Goal: Complete application form

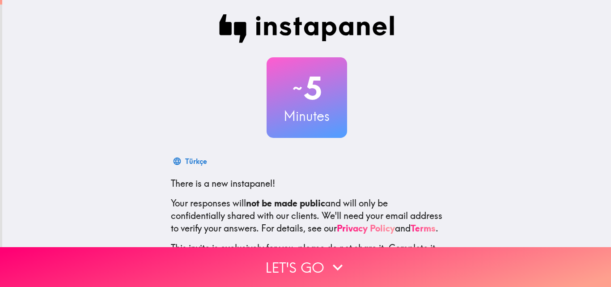
scroll to position [85, 0]
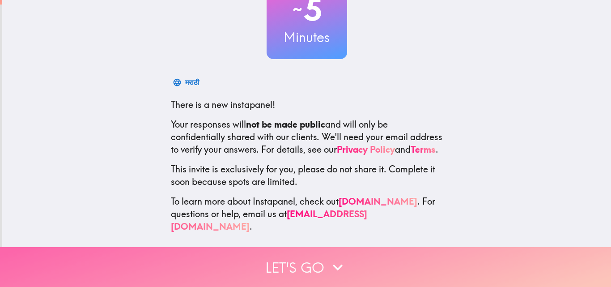
click at [299, 257] on button "Let's go" at bounding box center [305, 267] width 611 height 40
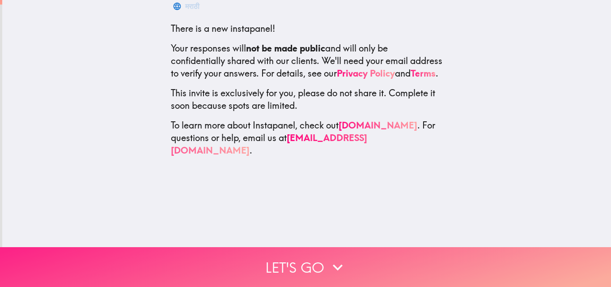
scroll to position [0, 0]
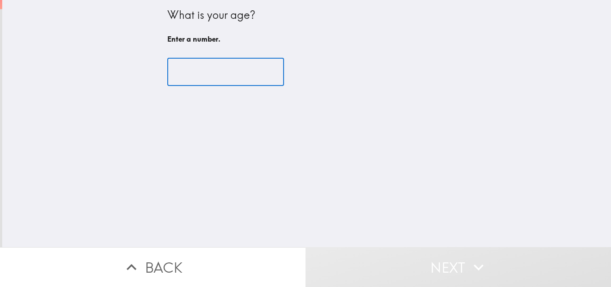
click at [236, 72] on input "number" at bounding box center [225, 72] width 117 height 28
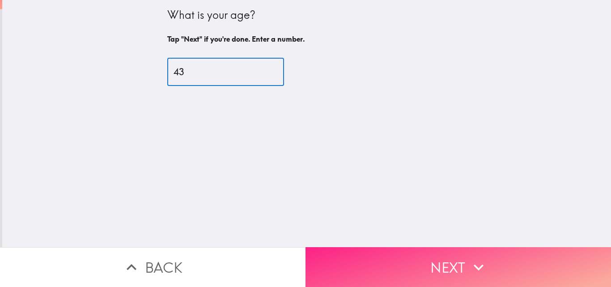
type input "43"
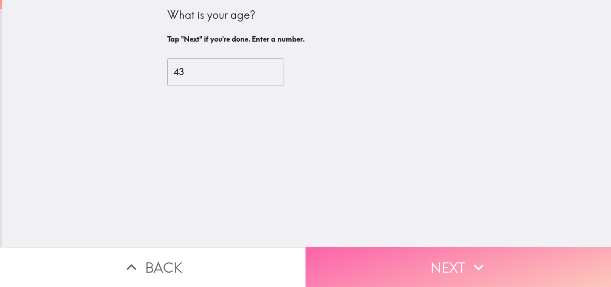
click at [383, 261] on button "Next" at bounding box center [457, 267] width 305 height 40
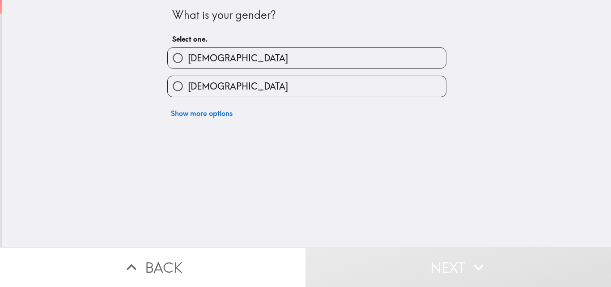
click at [233, 52] on label "[DEMOGRAPHIC_DATA]" at bounding box center [307, 58] width 278 height 20
click at [188, 52] on input "[DEMOGRAPHIC_DATA]" at bounding box center [178, 58] width 20 height 20
radio input "true"
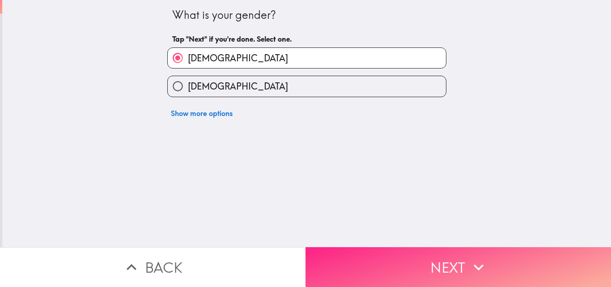
click at [384, 253] on button "Next" at bounding box center [457, 267] width 305 height 40
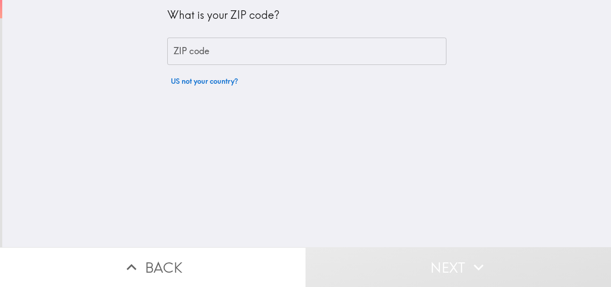
click at [239, 48] on input "ZIP code" at bounding box center [306, 52] width 279 height 28
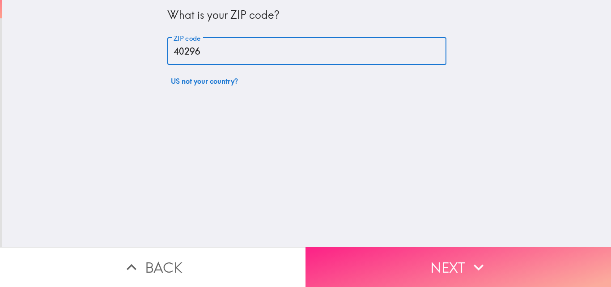
type input "40296"
click at [380, 256] on button "Next" at bounding box center [457, 267] width 305 height 40
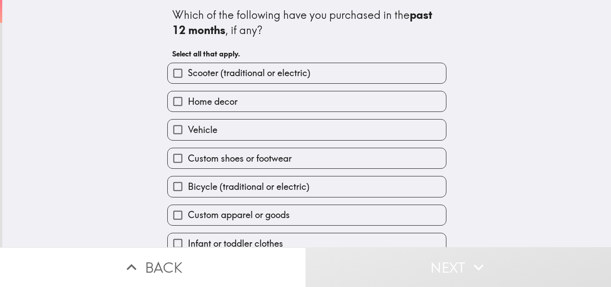
click at [279, 16] on div "Which of the following have you purchased in the past 12 months , if any?" at bounding box center [306, 23] width 269 height 30
drag, startPoint x: 279, startPoint y: 16, endPoint x: 274, endPoint y: 47, distance: 31.2
click at [274, 47] on div "Which of the following have you purchased in the past 12 months , if any? Selec…" at bounding box center [306, 34] width 269 height 55
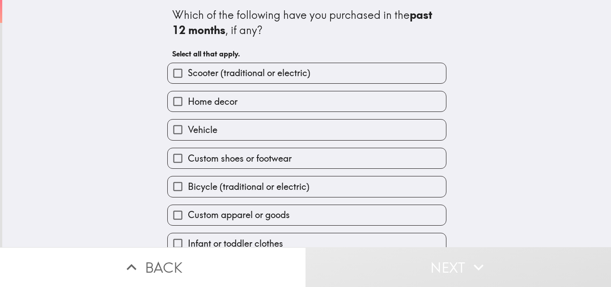
click at [290, 13] on div "Which of the following have you purchased in the past 12 months , if any?" at bounding box center [306, 23] width 269 height 30
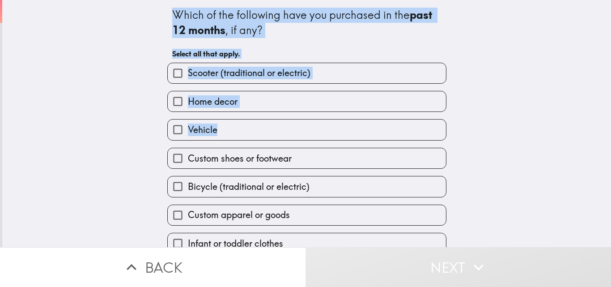
scroll to position [42, 0]
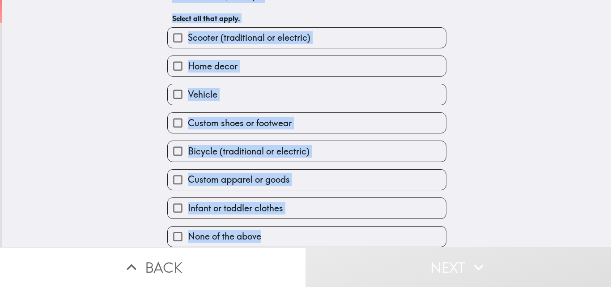
drag, startPoint x: 290, startPoint y: 13, endPoint x: 228, endPoint y: 228, distance: 223.6
click at [228, 228] on div "Which of the following have you purchased in the past 12 months , if any? Selec…" at bounding box center [307, 106] width 286 height 282
click at [84, 94] on div "Which of the following have you purchased in the past 12 months , if any? Selec…" at bounding box center [306, 88] width 609 height 247
click at [112, 114] on div "Which of the following have you purchased in the past 12 months , if any? Selec…" at bounding box center [306, 88] width 609 height 247
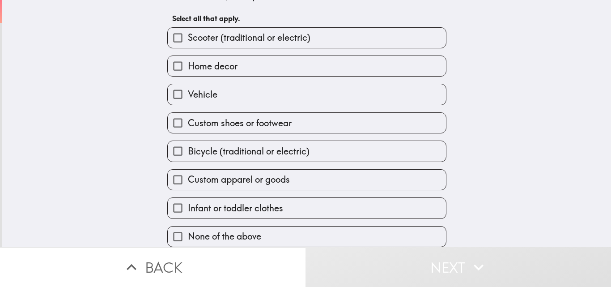
scroll to position [0, 0]
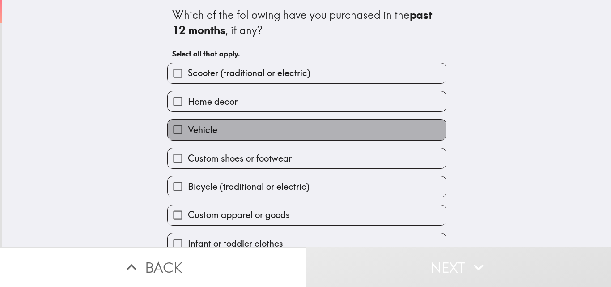
click at [208, 127] on span "Vehicle" at bounding box center [203, 129] width 30 height 13
click at [188, 127] on input "Vehicle" at bounding box center [178, 129] width 20 height 20
checkbox input "true"
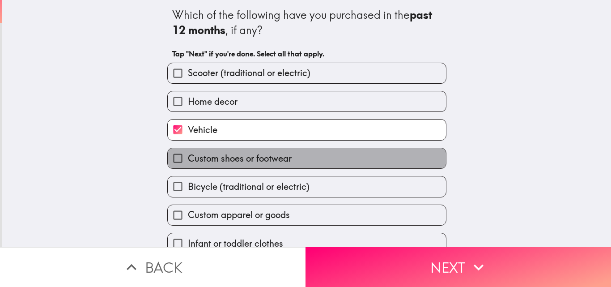
click at [222, 156] on span "Custom shoes or footwear" at bounding box center [240, 158] width 104 height 13
click at [188, 156] on input "Custom shoes or footwear" at bounding box center [178, 158] width 20 height 20
checkbox input "true"
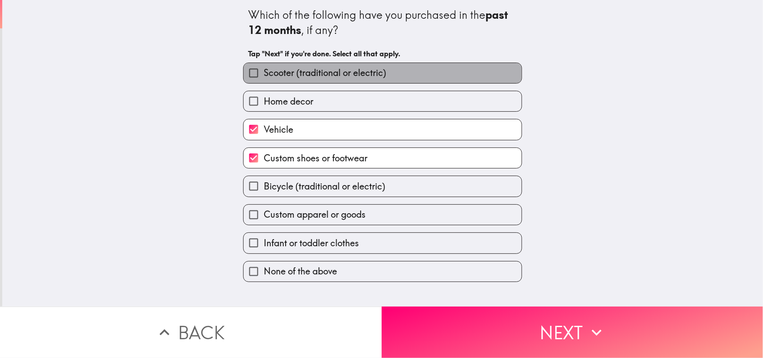
click at [286, 75] on span "Scooter (traditional or electric)" at bounding box center [325, 73] width 123 height 13
click at [264, 75] on input "Scooter (traditional or electric)" at bounding box center [254, 73] width 20 height 20
checkbox input "true"
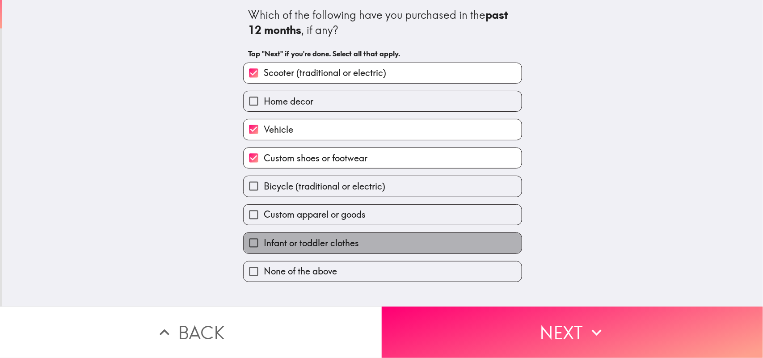
click at [316, 246] on span "Infant or toddler clothes" at bounding box center [311, 243] width 95 height 13
click at [264, 246] on input "Infant or toddler clothes" at bounding box center [254, 243] width 20 height 20
checkbox input "true"
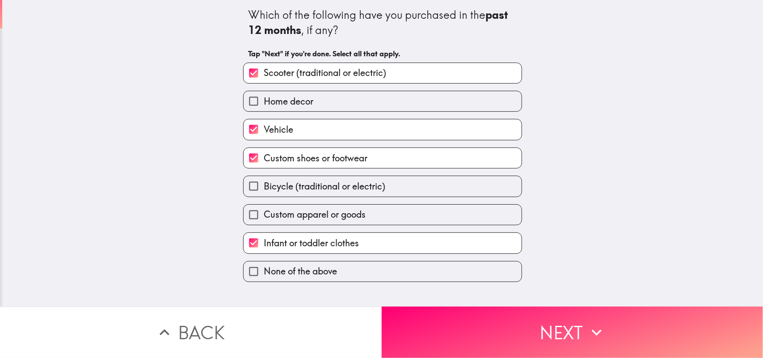
click at [456, 286] on button "Next" at bounding box center [573, 332] width 382 height 51
